Goal: Information Seeking & Learning: Learn about a topic

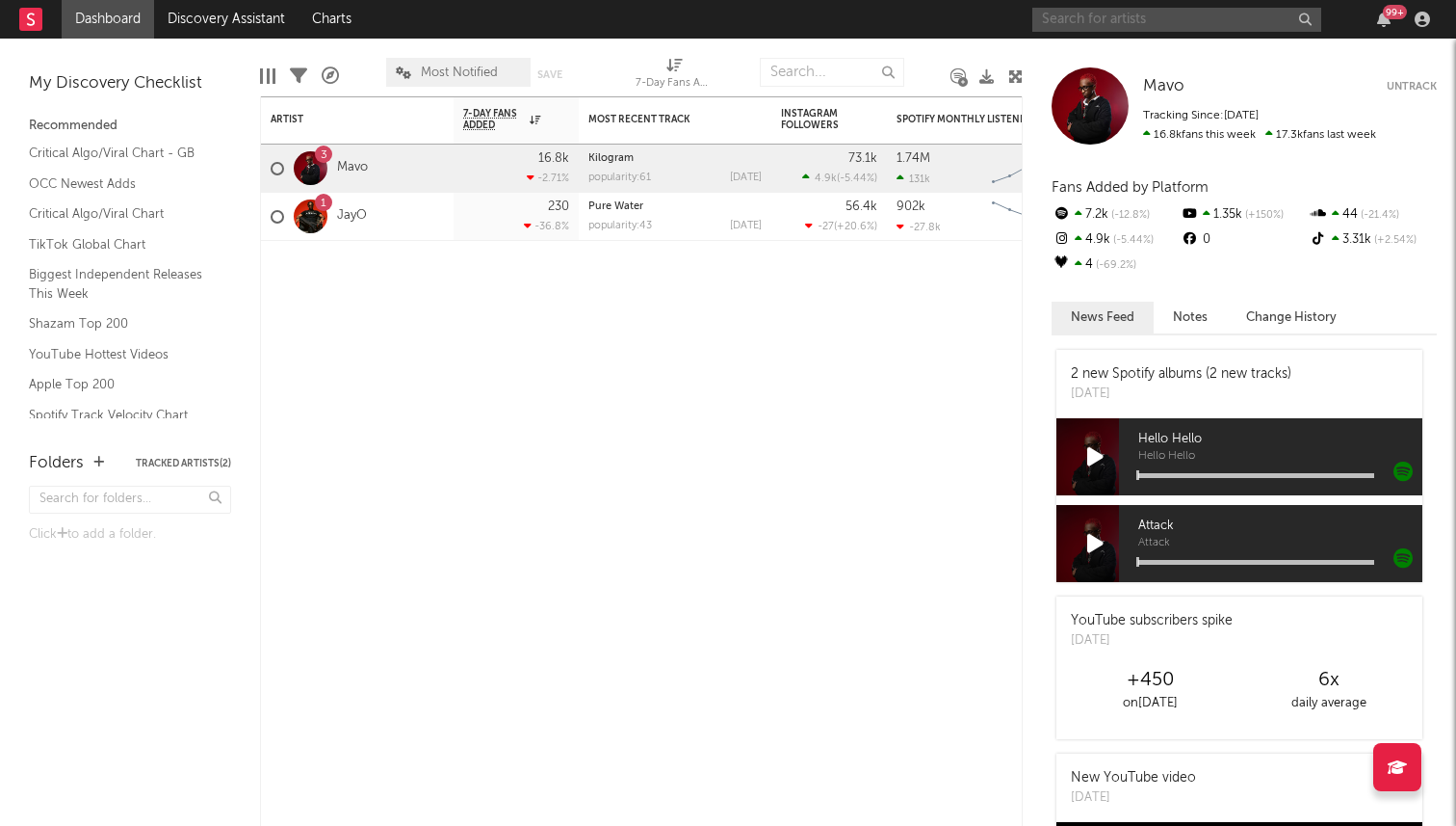
click at [1064, 24] on input "text" at bounding box center [1176, 19] width 289 height 24
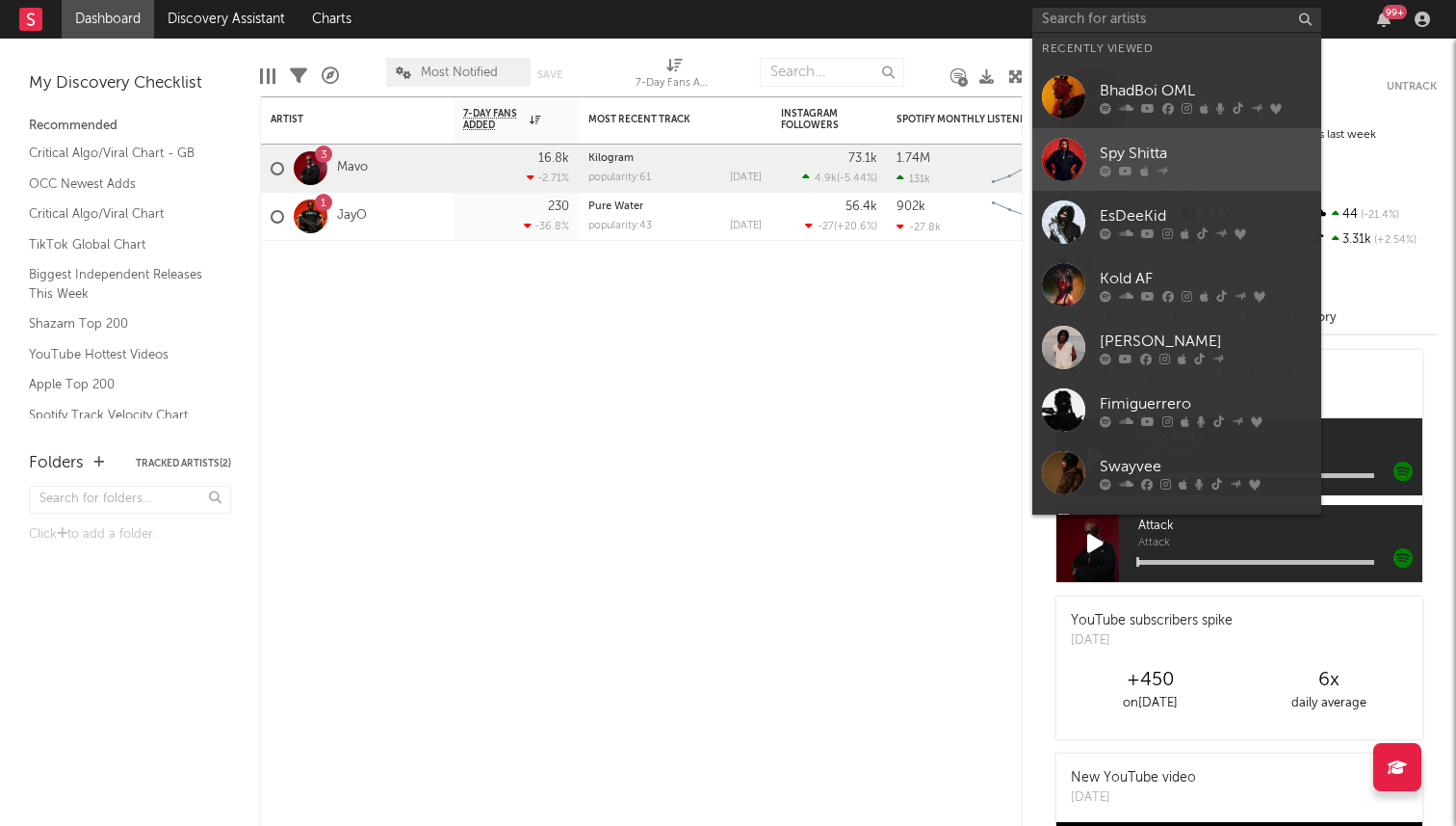
click at [1139, 155] on div "Spy Shitta" at bounding box center [1206, 154] width 212 height 23
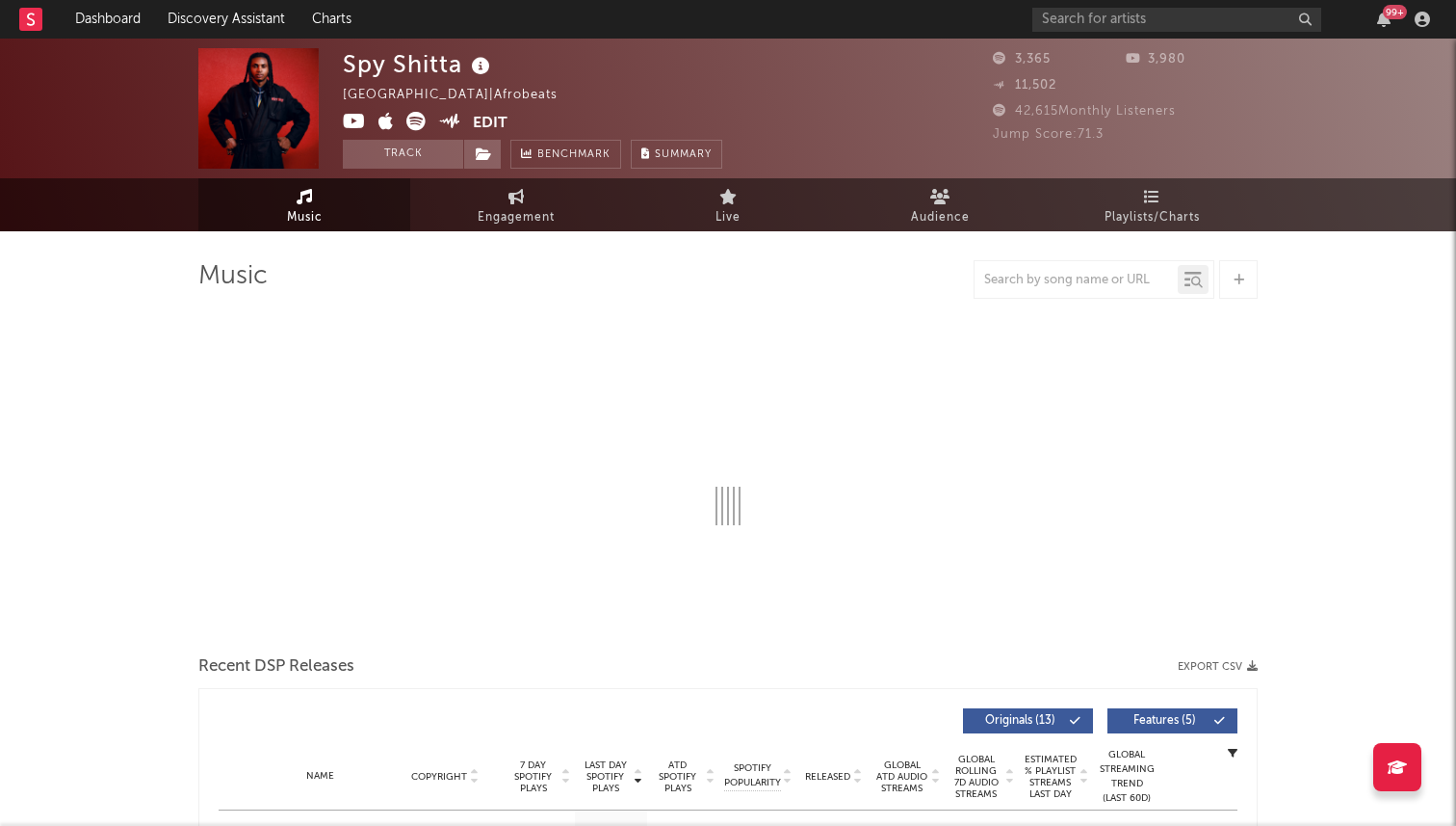
select select "6m"
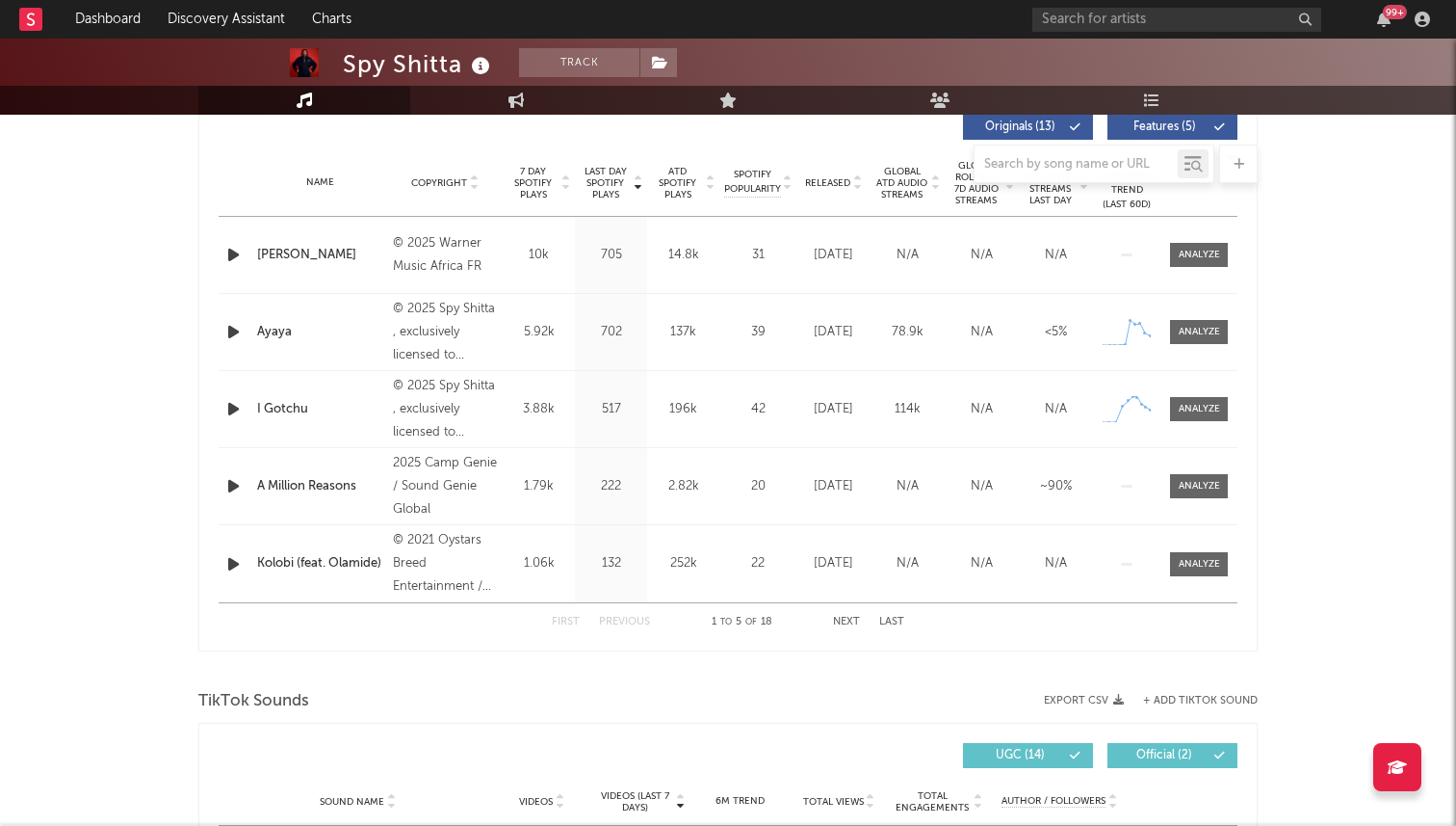
scroll to position [776, 0]
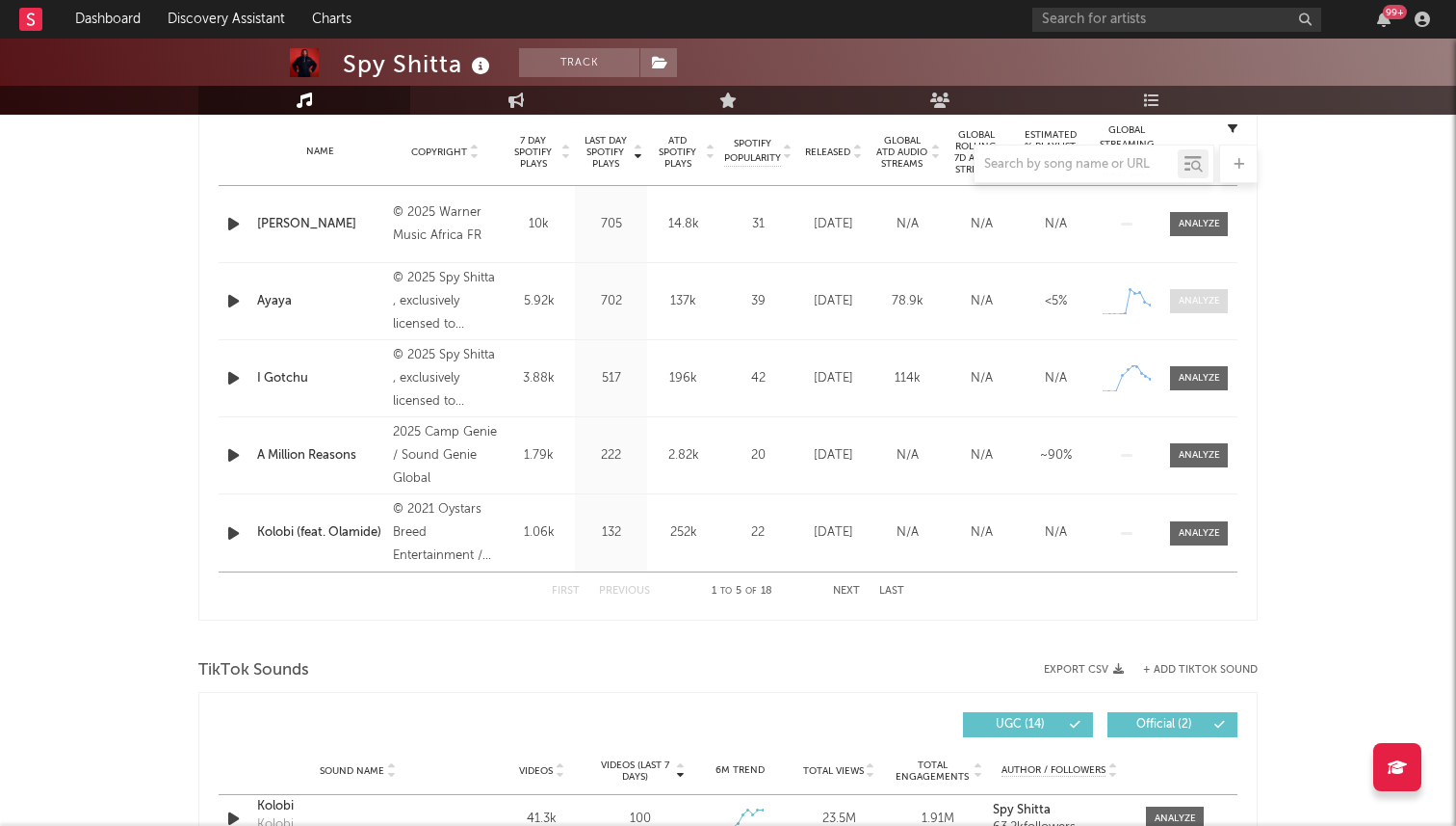
click at [1188, 291] on span at bounding box center [1198, 301] width 57 height 24
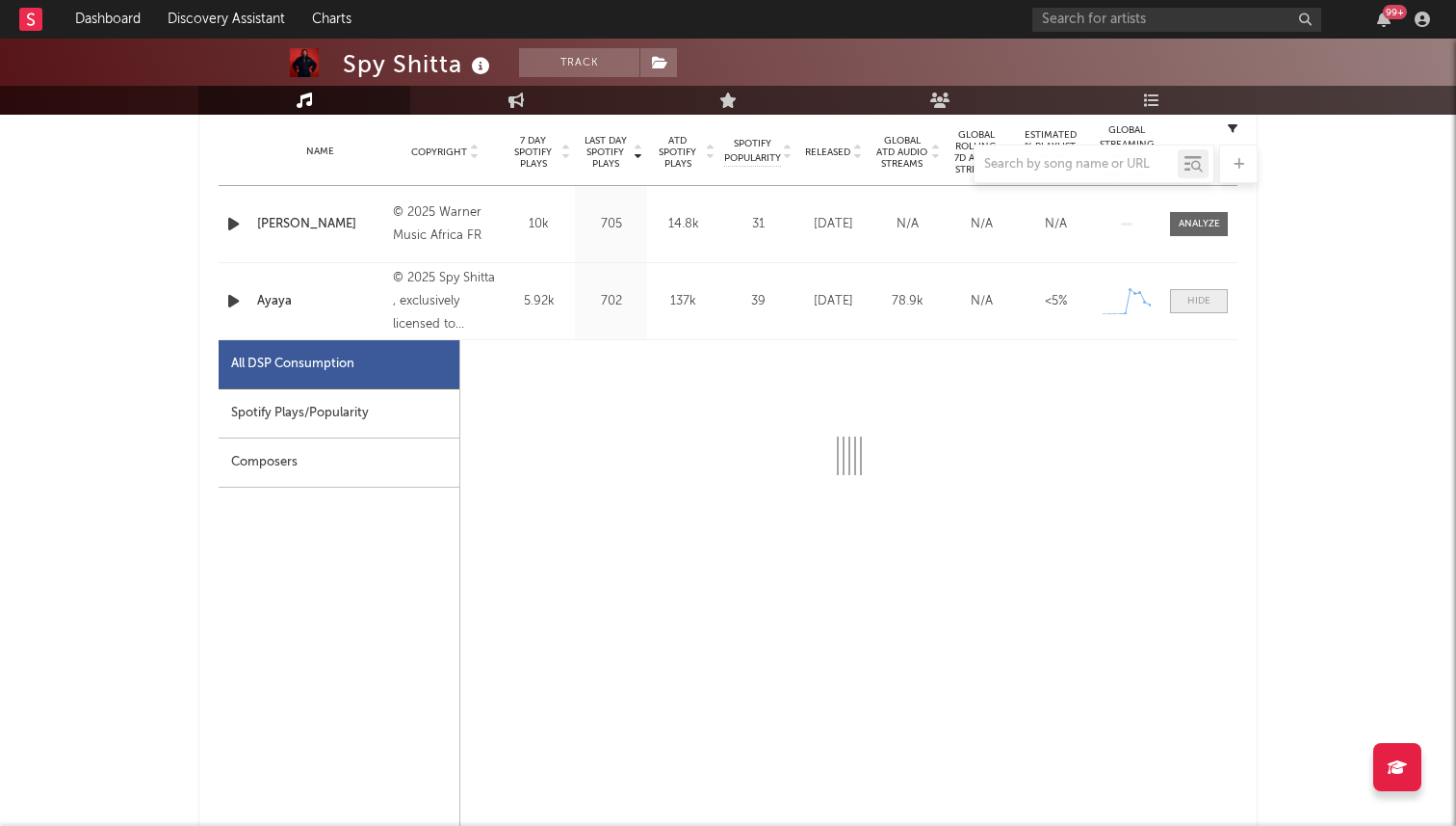
select select "1w"
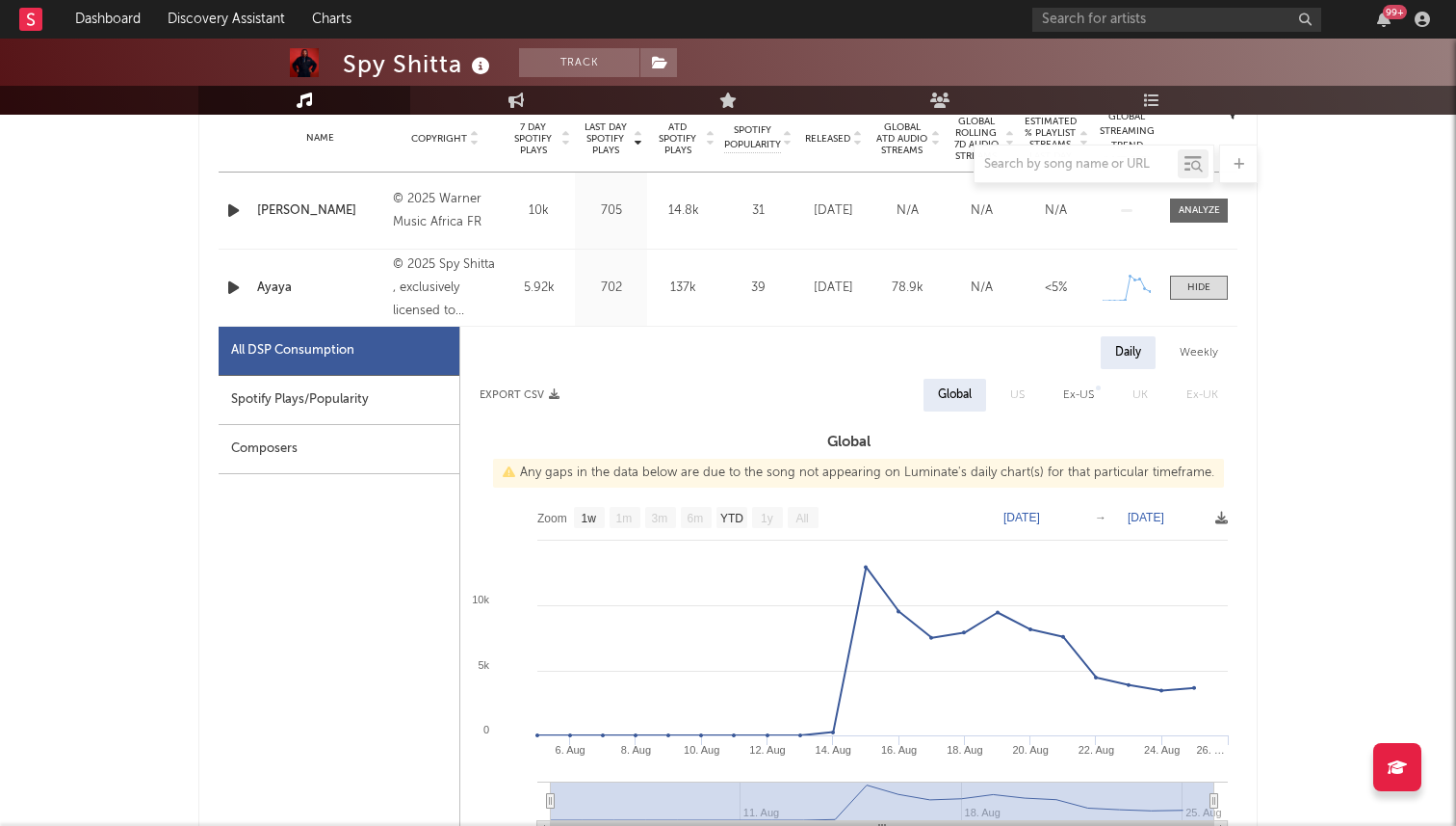
scroll to position [808, 0]
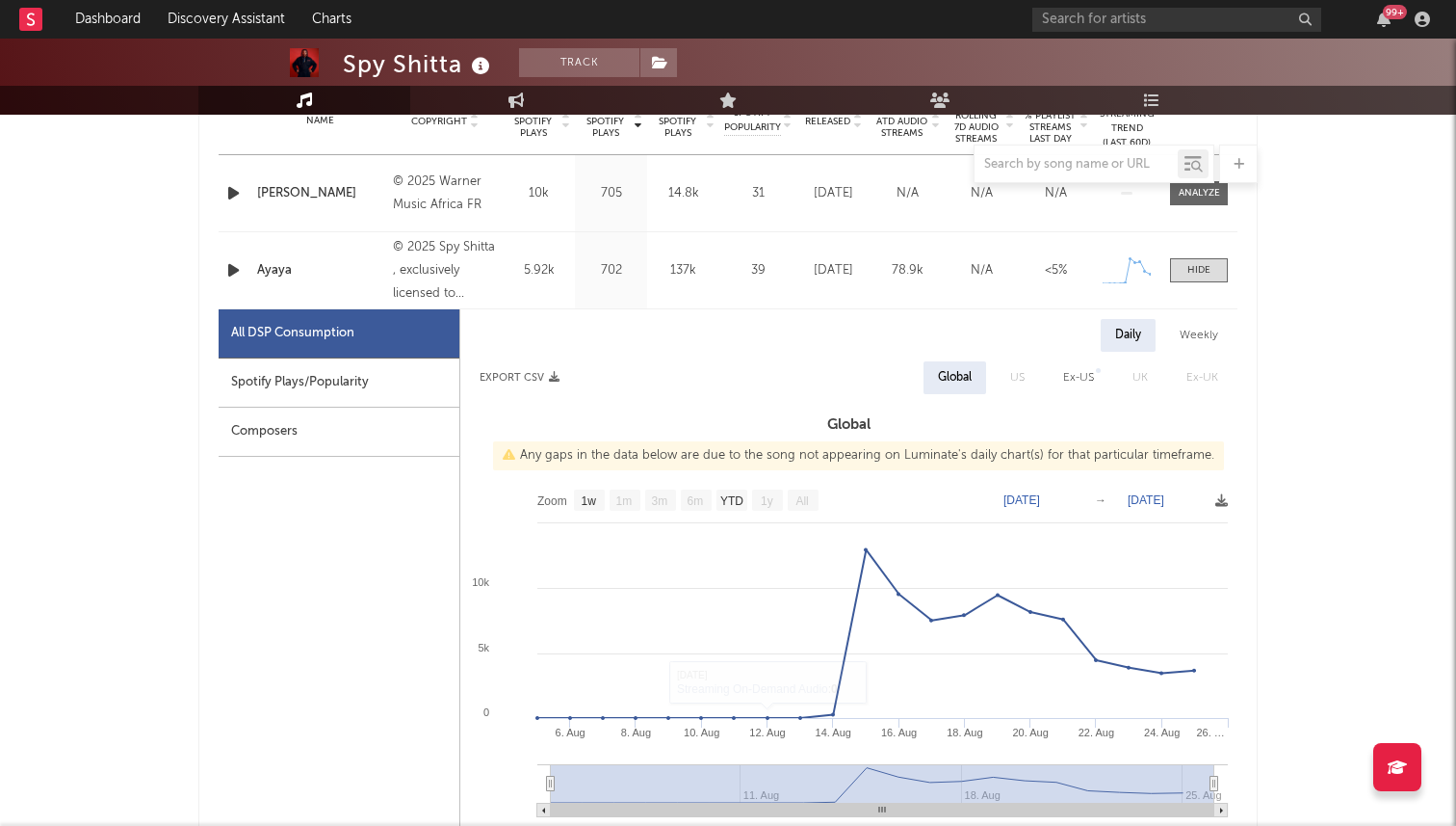
click at [409, 368] on div "Spotify Plays/Popularity" at bounding box center [339, 382] width 241 height 50
select select "1w"
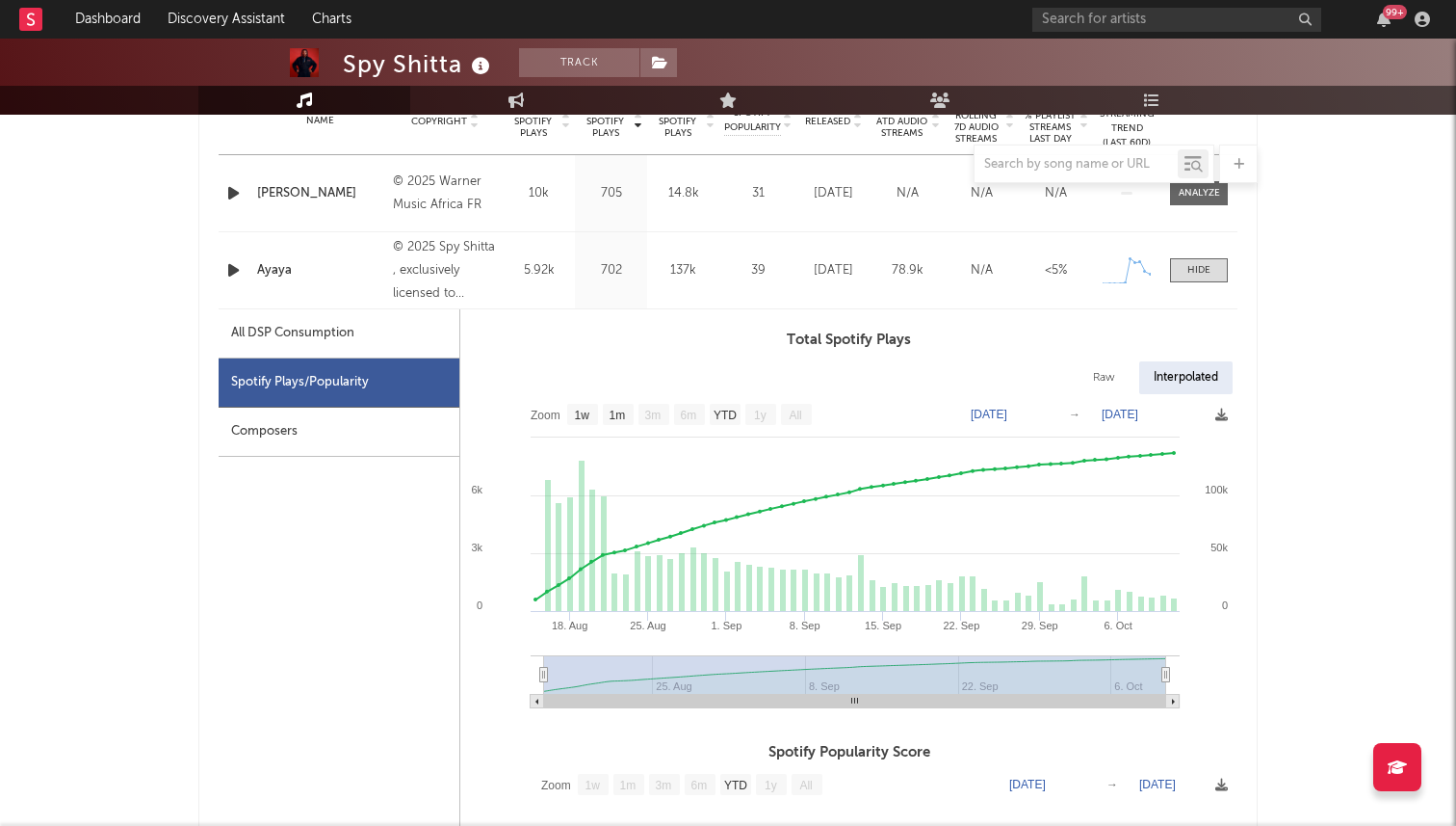
click at [293, 425] on div "Composers" at bounding box center [339, 432] width 241 height 50
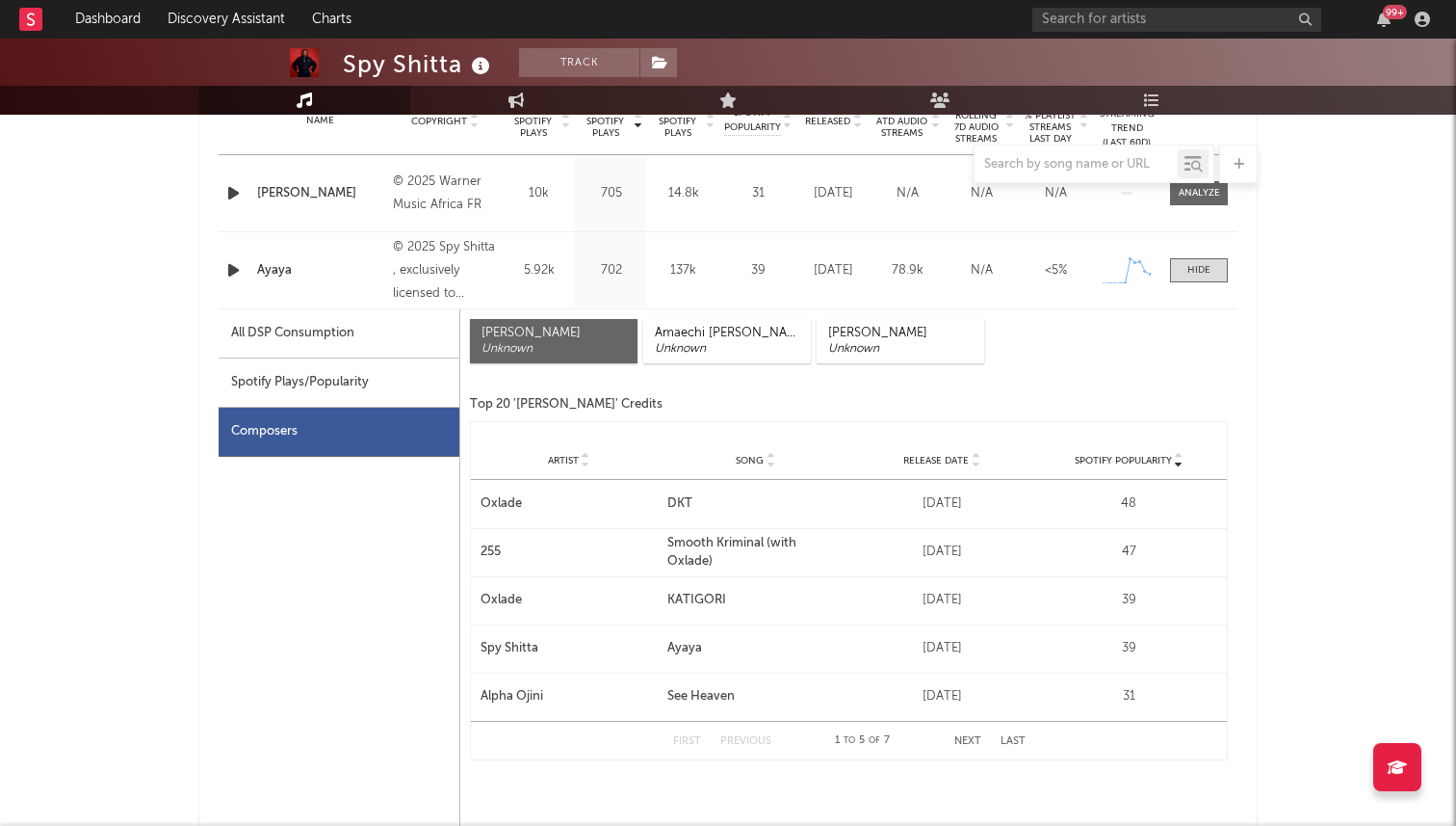
click at [336, 339] on div "All DSP Consumption" at bounding box center [293, 334] width 124 height 23
select select "1w"
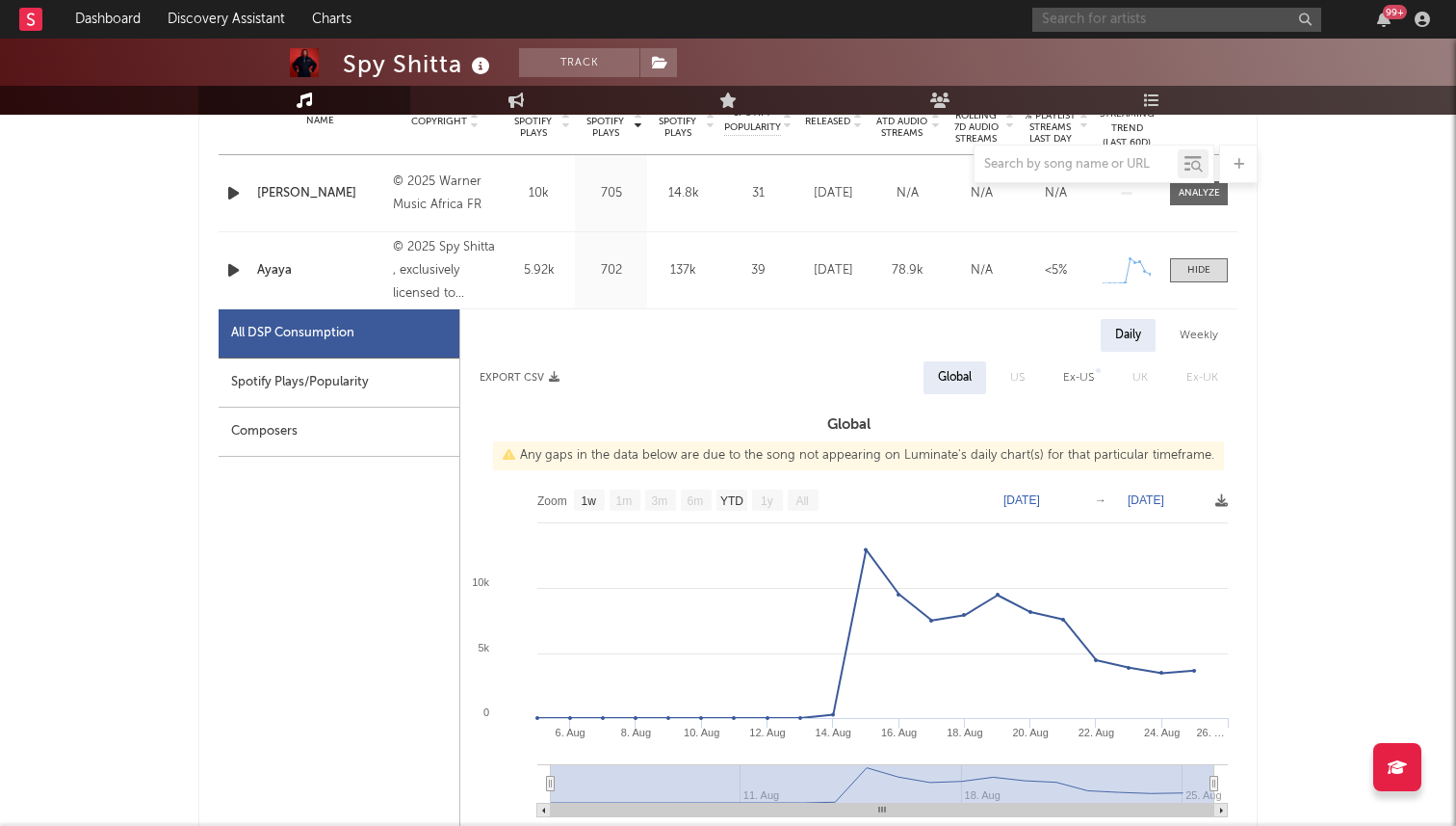
click at [1212, 14] on input "text" at bounding box center [1176, 19] width 289 height 24
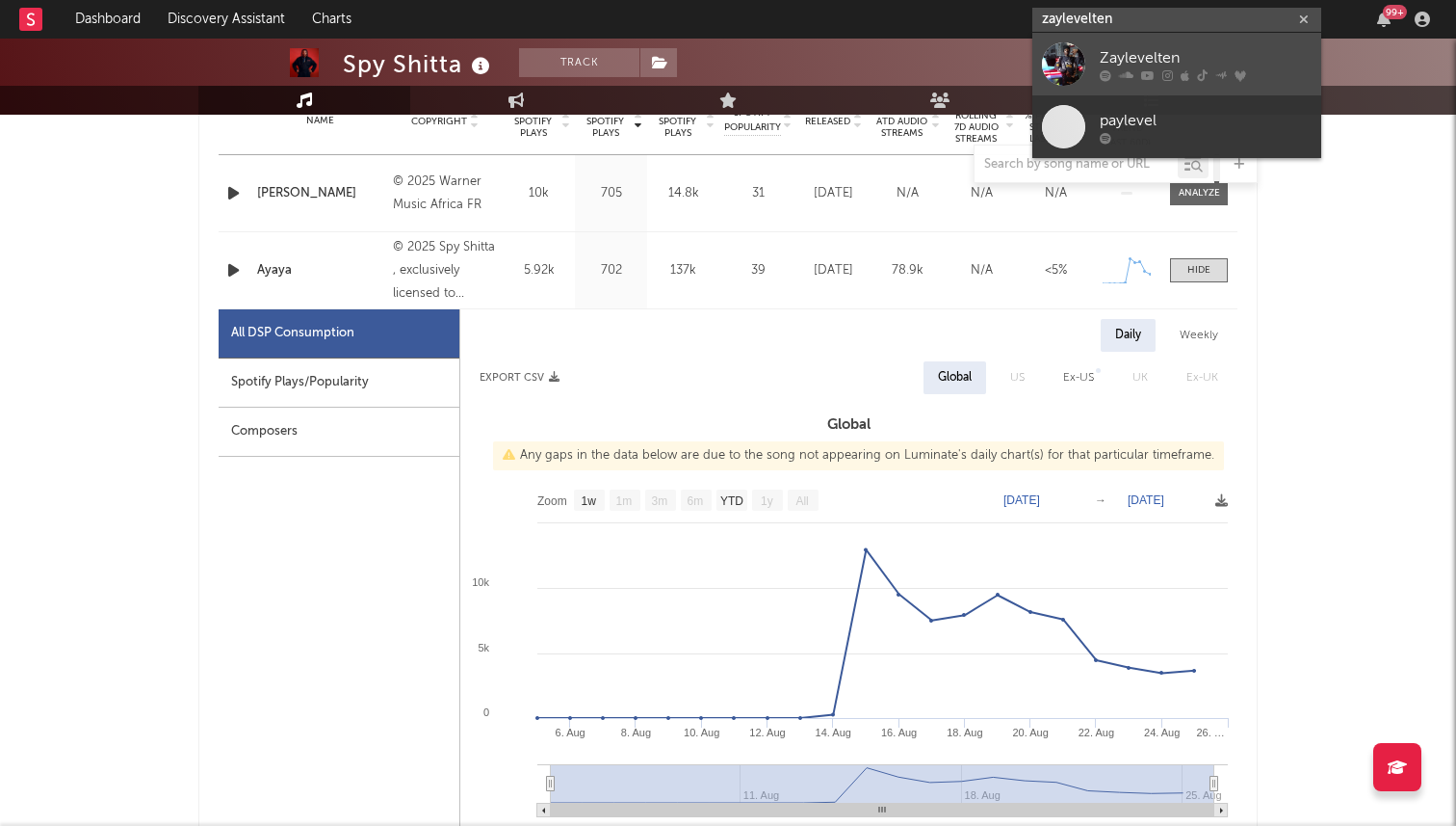
type input "zaylevelten"
click at [1204, 52] on div "Zaylevelten" at bounding box center [1206, 58] width 212 height 23
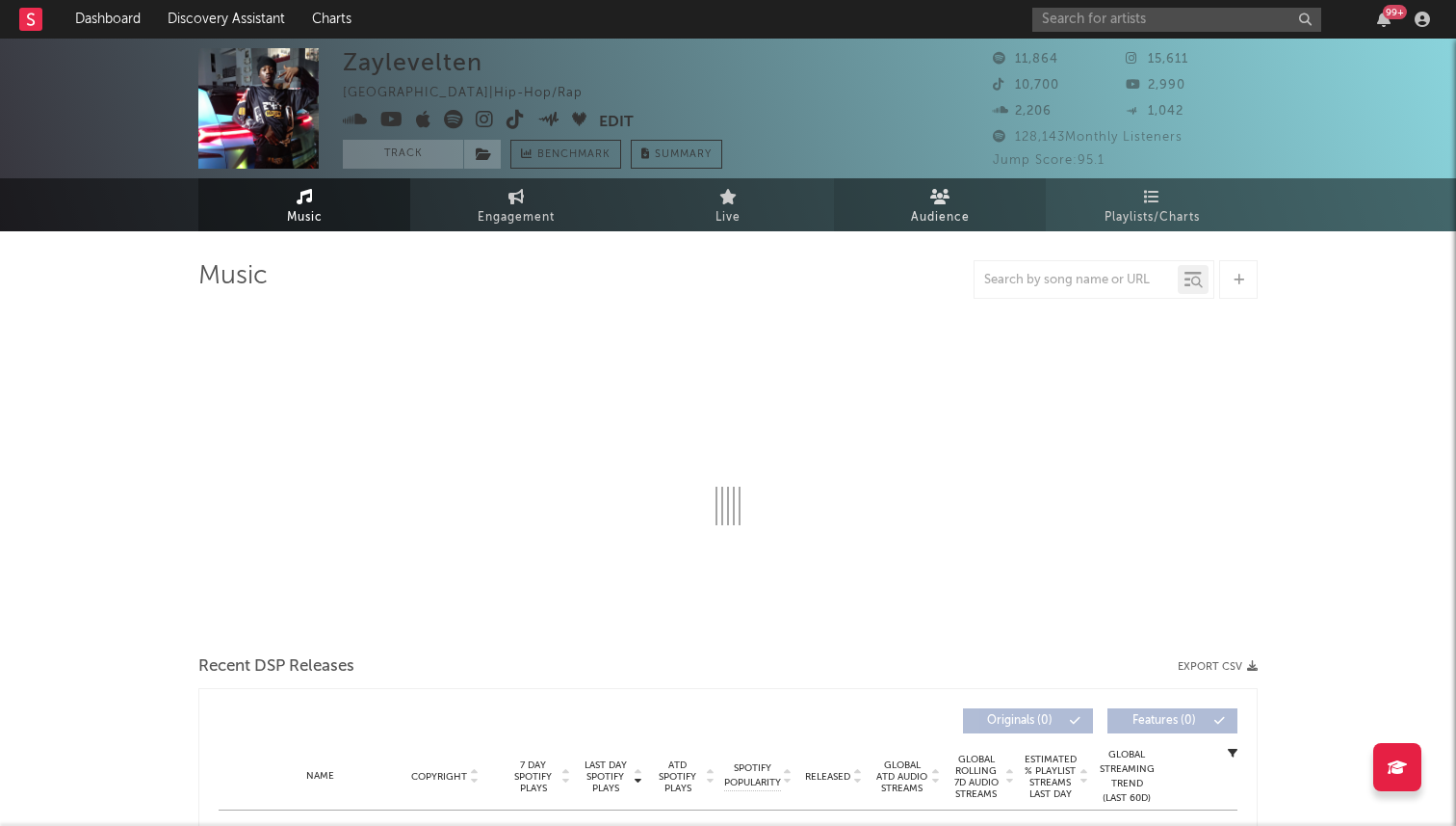
select select "1w"
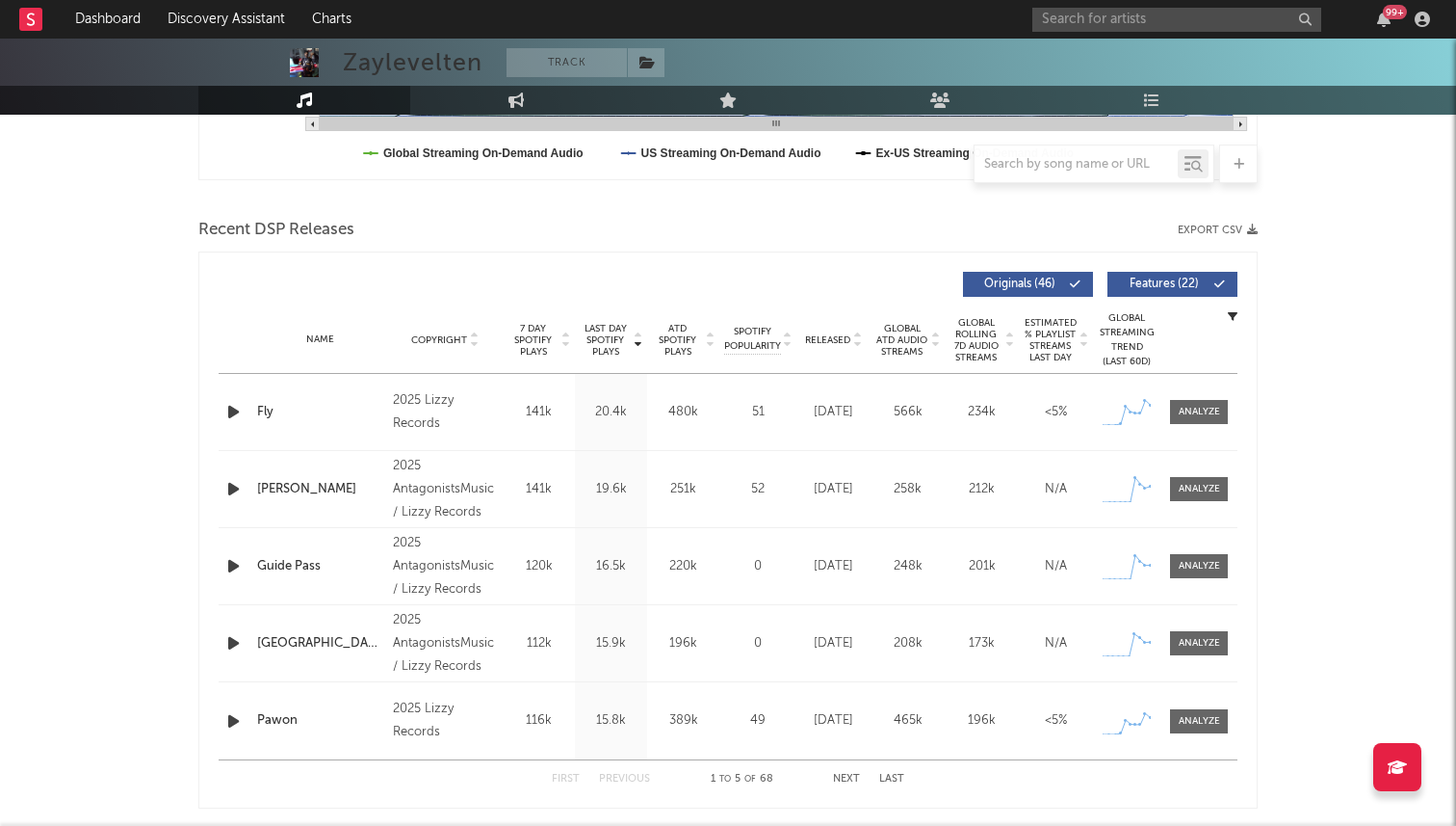
scroll to position [584, 0]
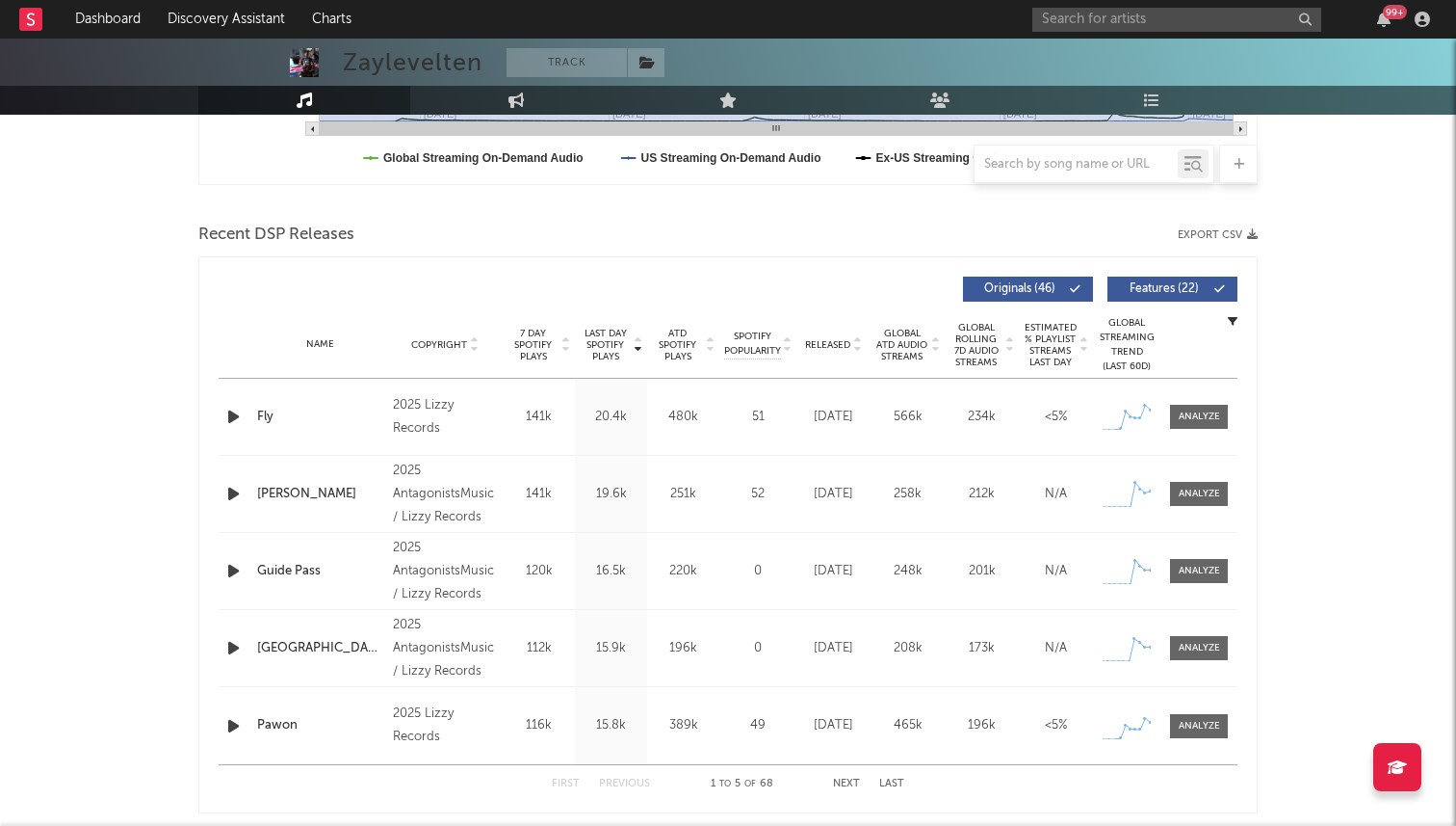
click at [913, 342] on span "Global ATD Audio Streams" at bounding box center [902, 345] width 53 height 35
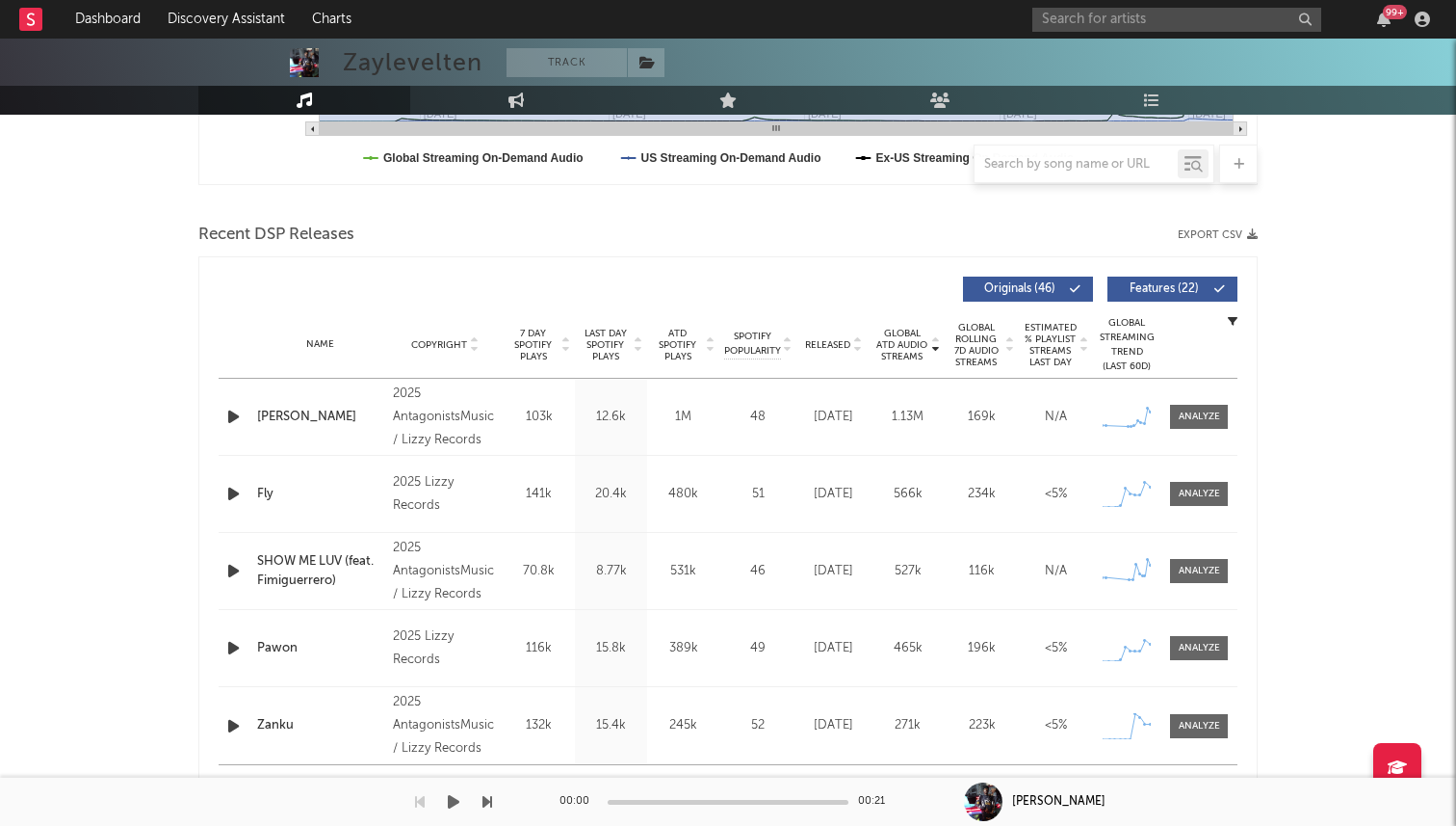
click at [844, 779] on div "00:00 00:21" at bounding box center [728, 802] width 337 height 49
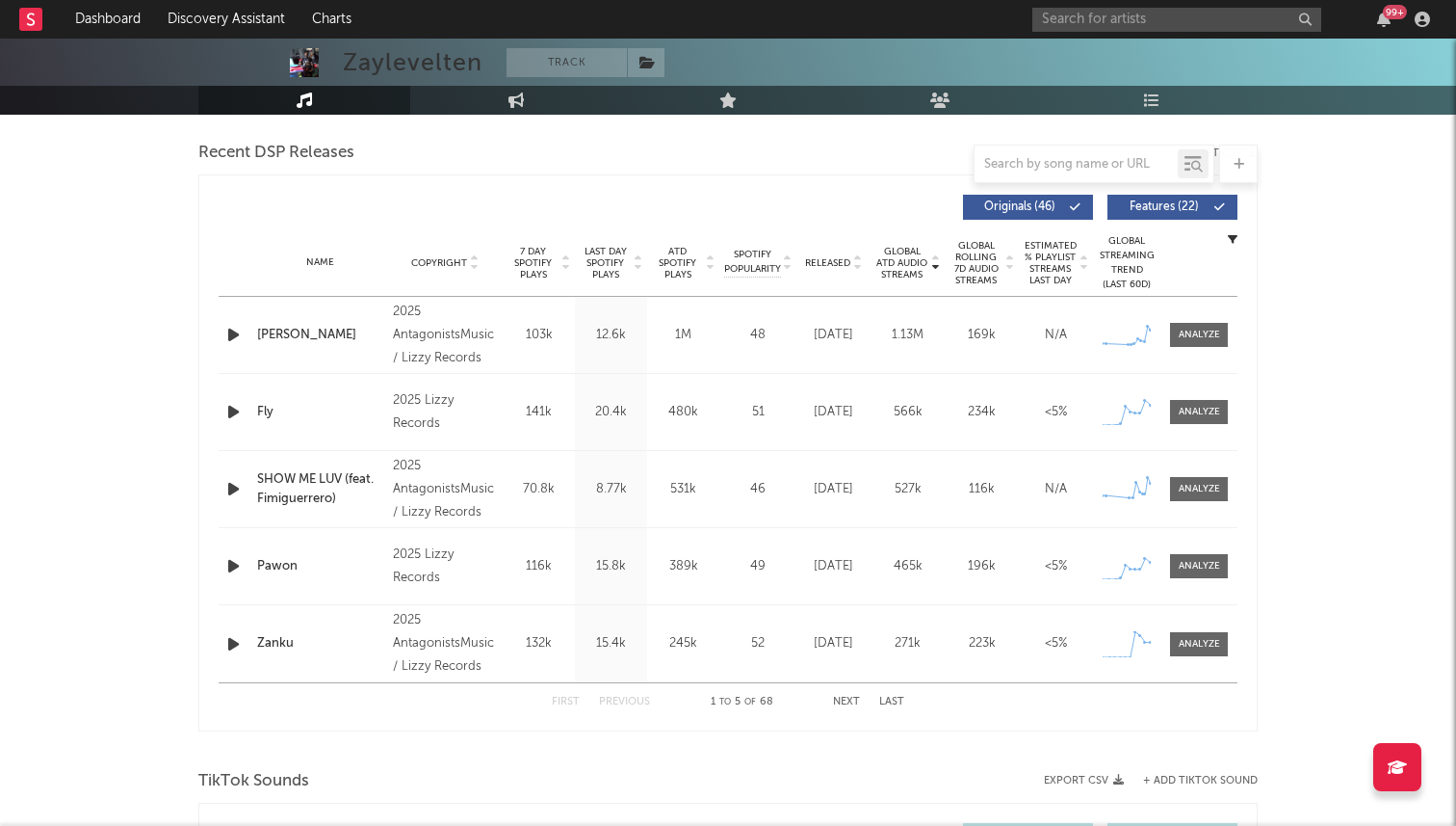
scroll to position [730, 0]
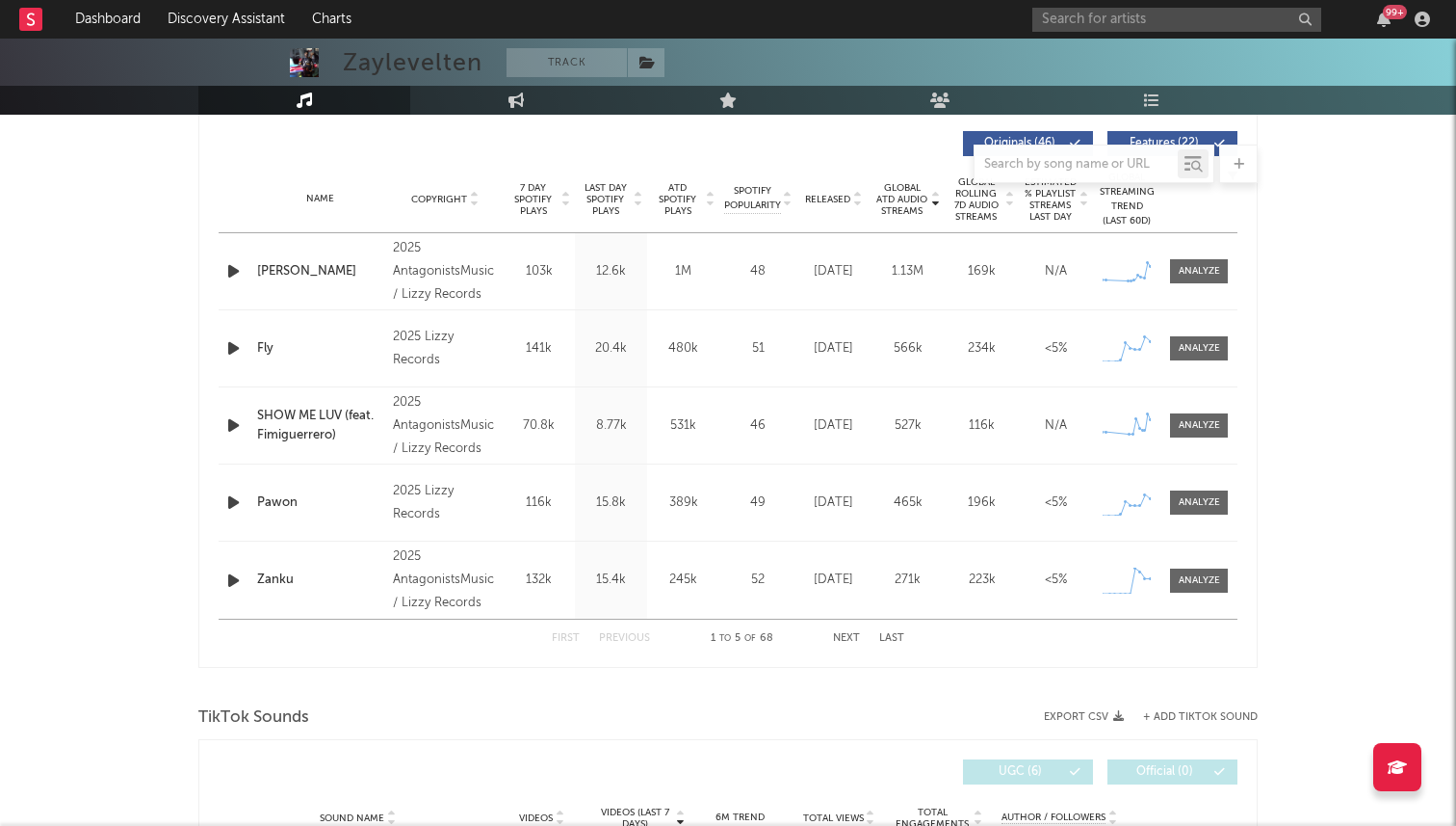
click at [842, 639] on button "Next" at bounding box center [847, 638] width 27 height 11
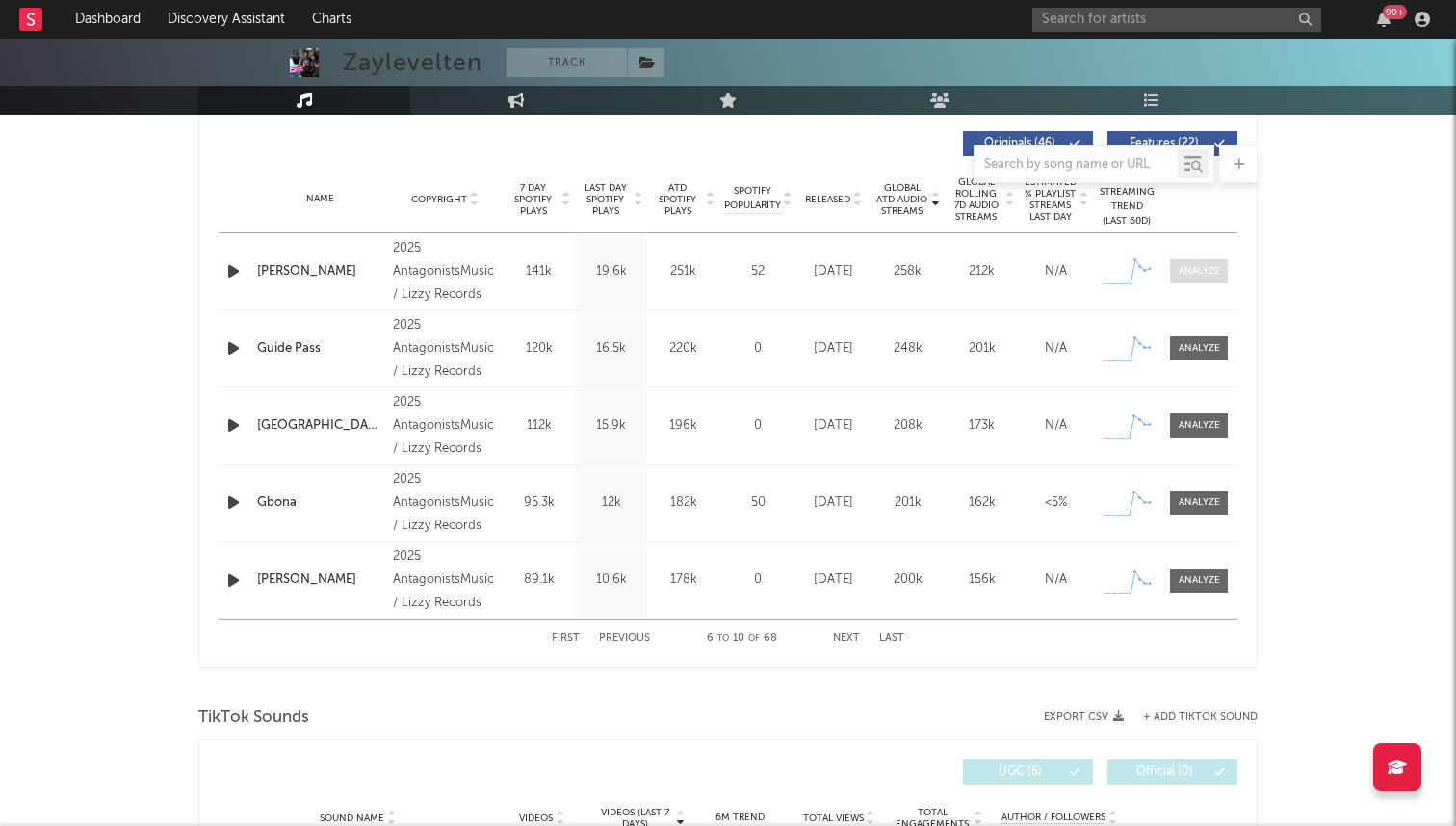
click at [1200, 269] on div at bounding box center [1199, 270] width 42 height 15
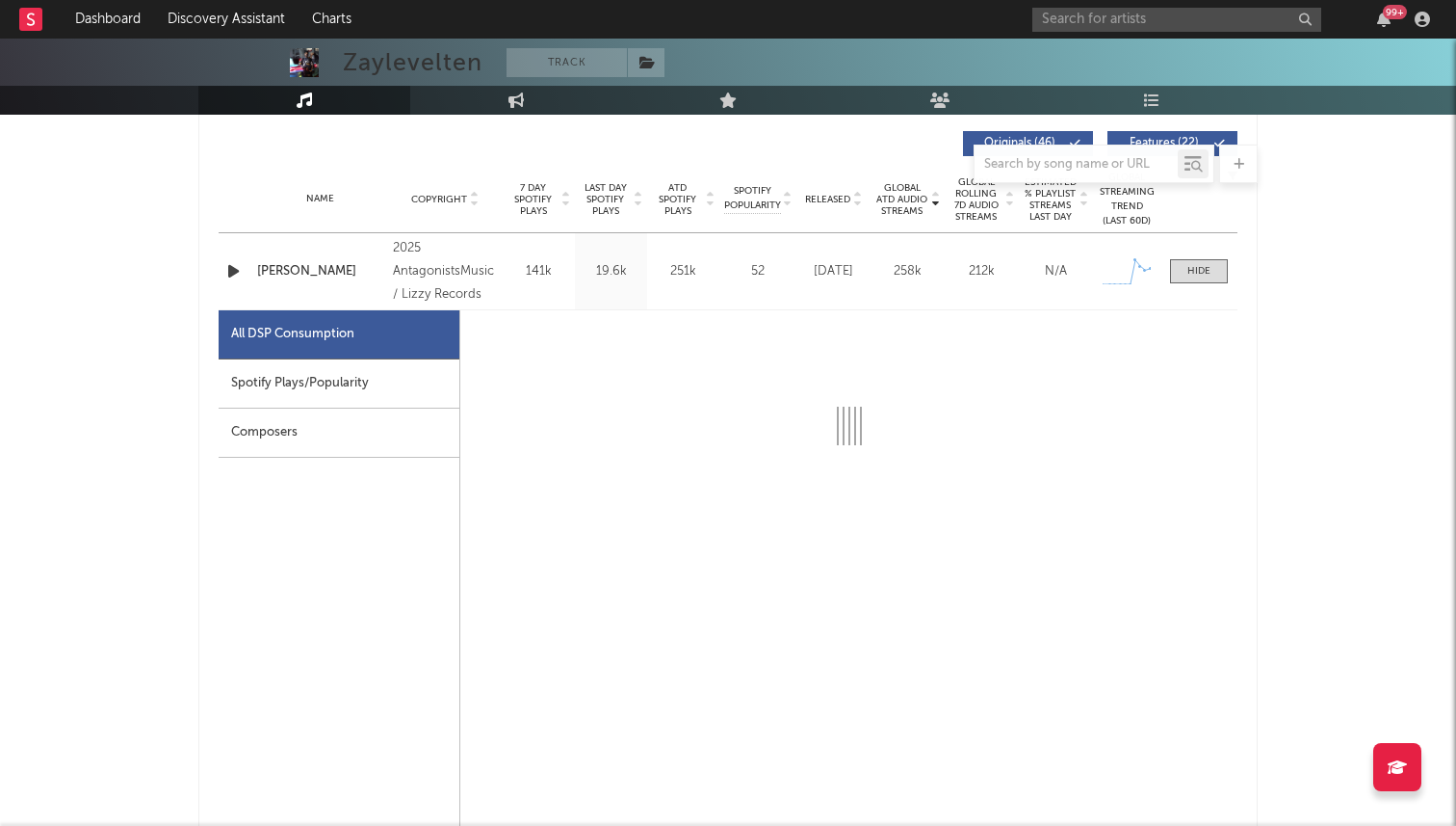
select select "1w"
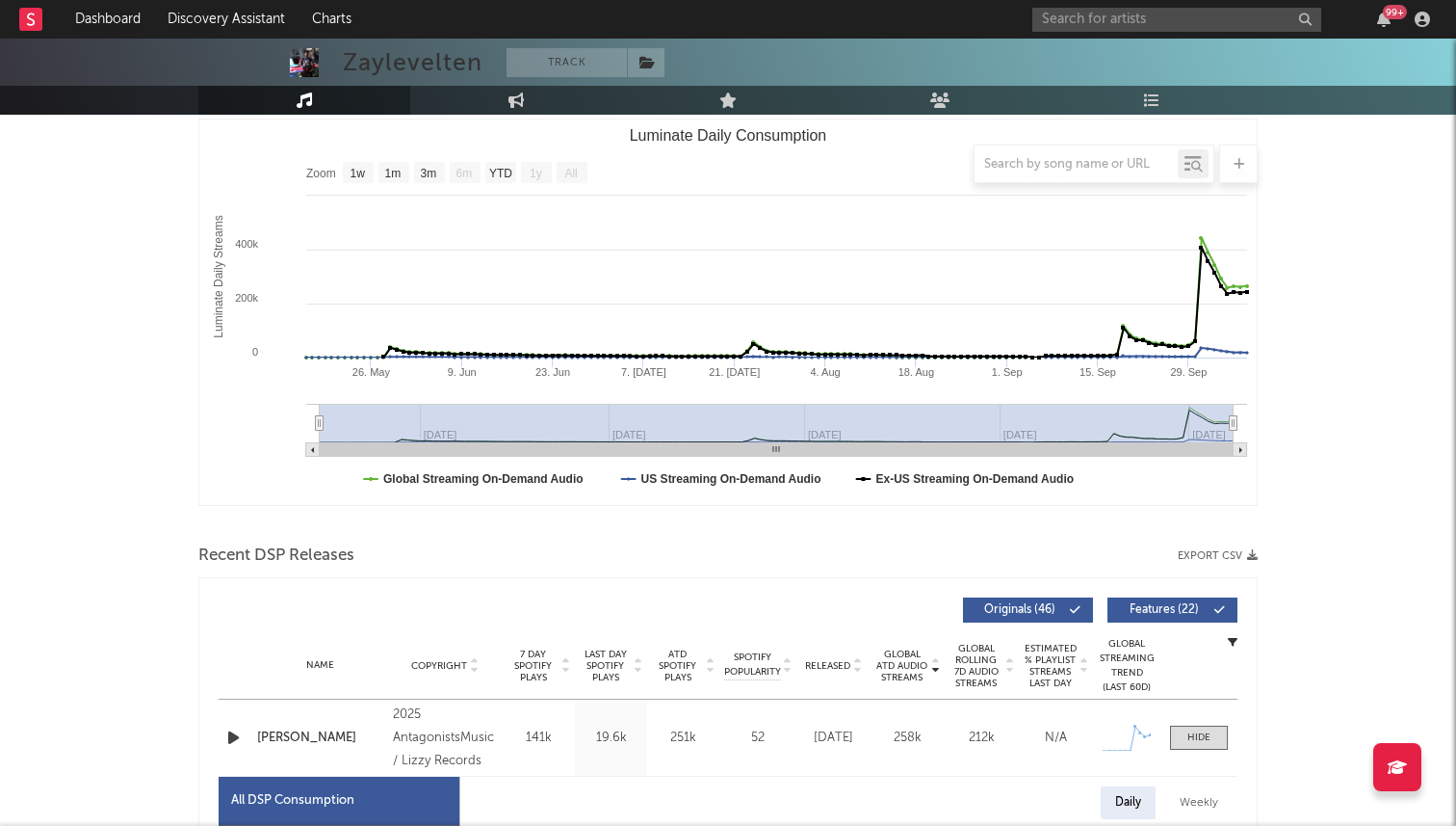
scroll to position [0, 0]
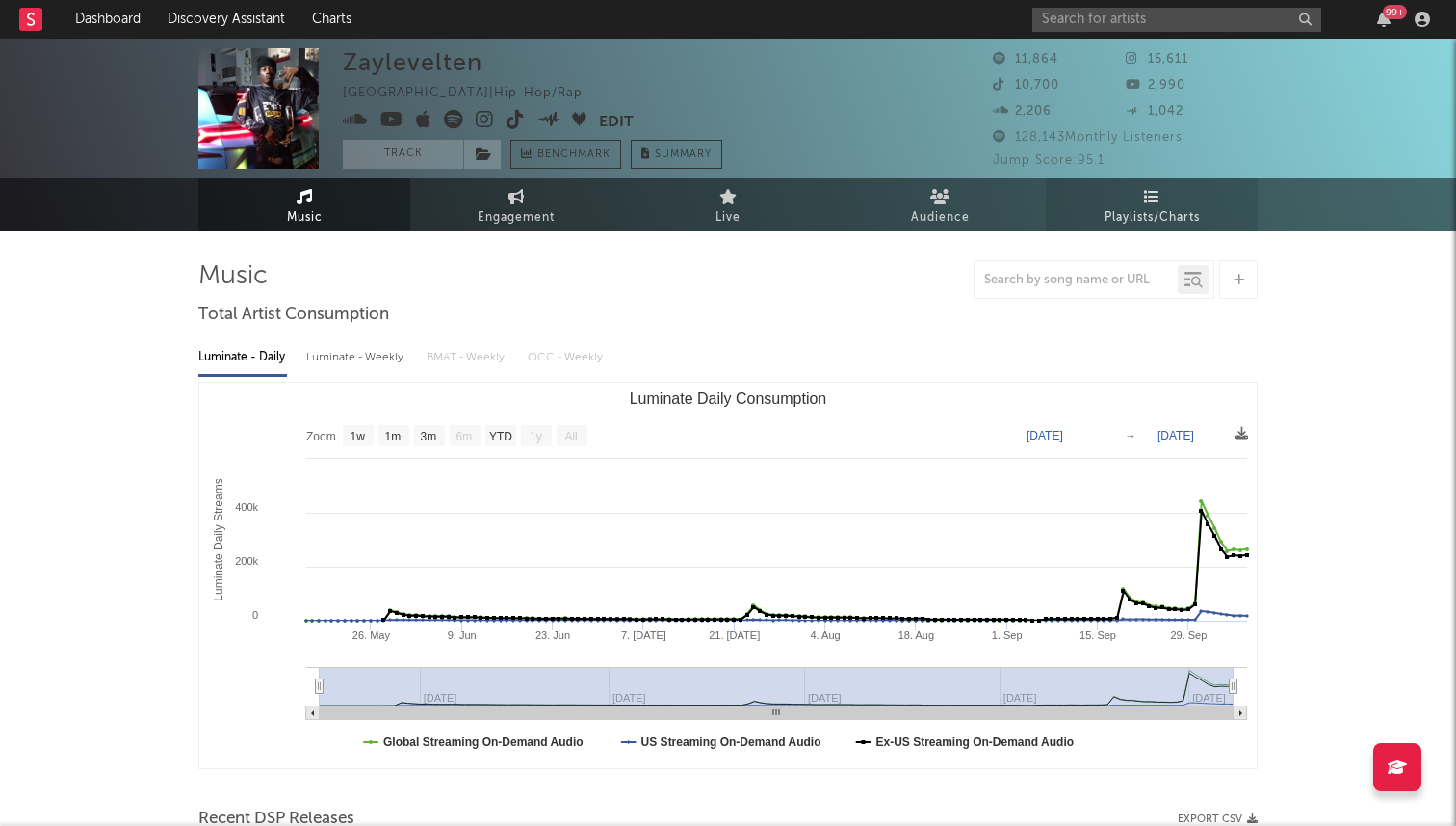
click at [1119, 218] on span "Playlists/Charts" at bounding box center [1153, 218] width 95 height 23
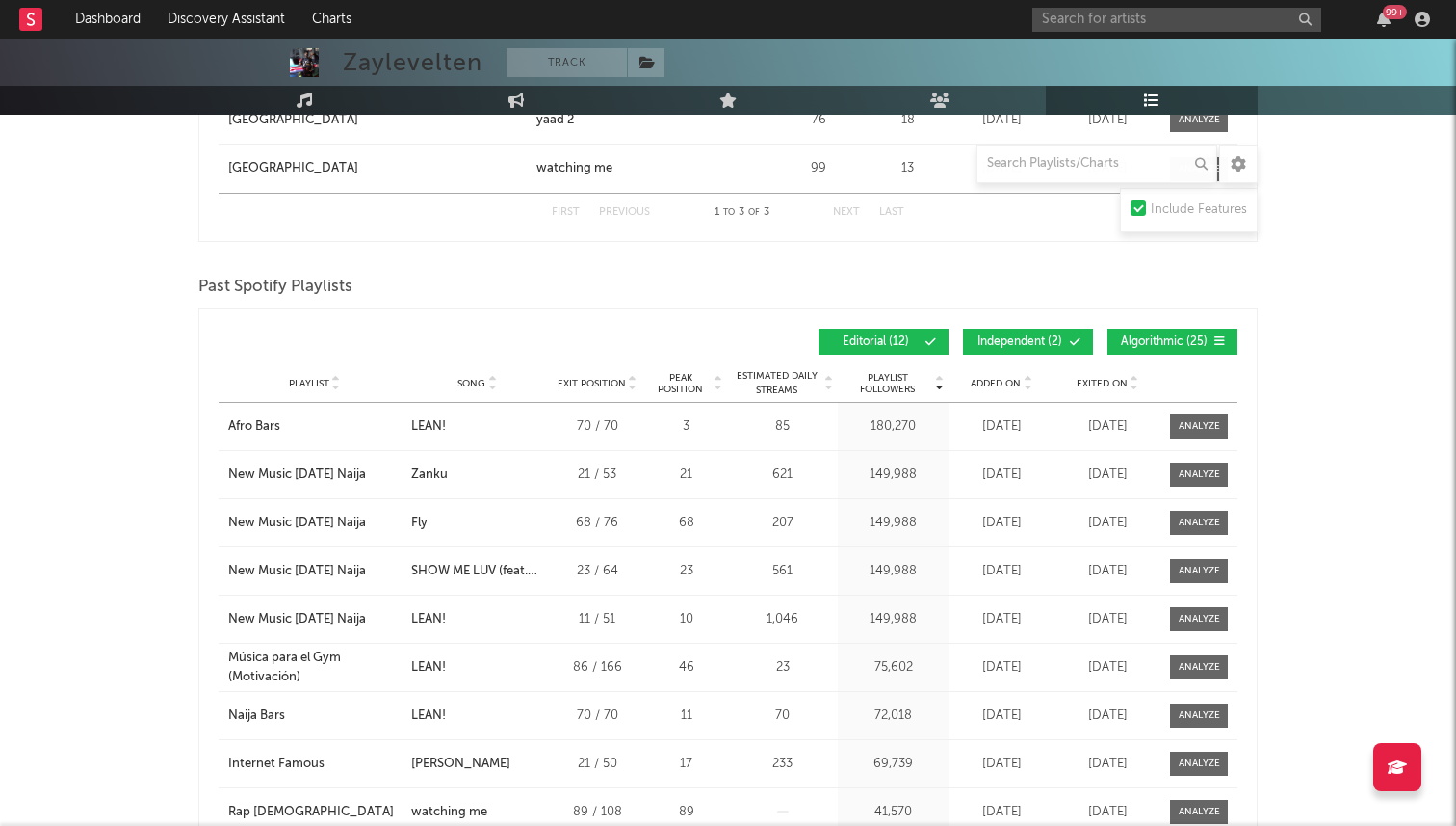
scroll to position [2018, 0]
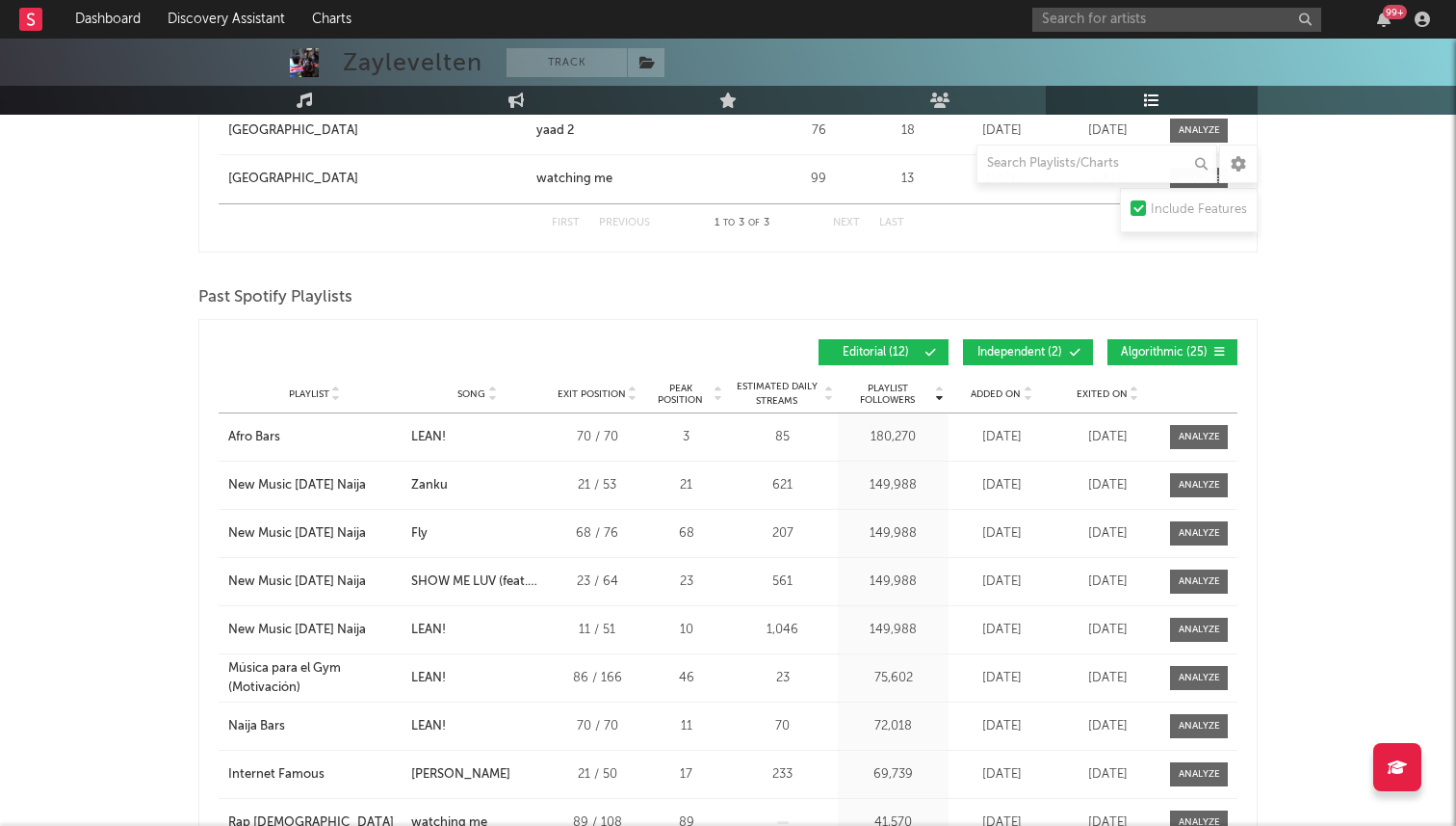
click at [820, 29] on nav "Dashboard Discovery Assistant Charts 99 +" at bounding box center [728, 19] width 1456 height 39
